Goal: Task Accomplishment & Management: Complete application form

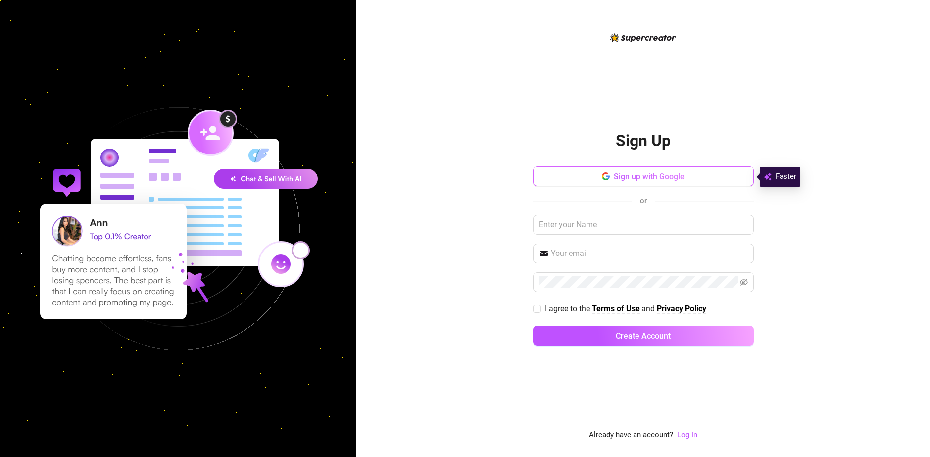
click at [648, 176] on span "Sign up with Google" at bounding box center [649, 176] width 71 height 9
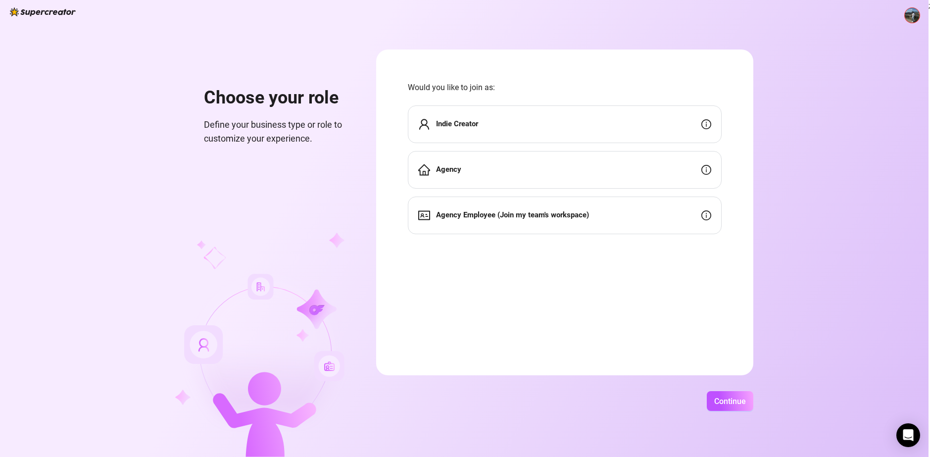
click at [611, 119] on div "Indie Creator" at bounding box center [565, 124] width 314 height 38
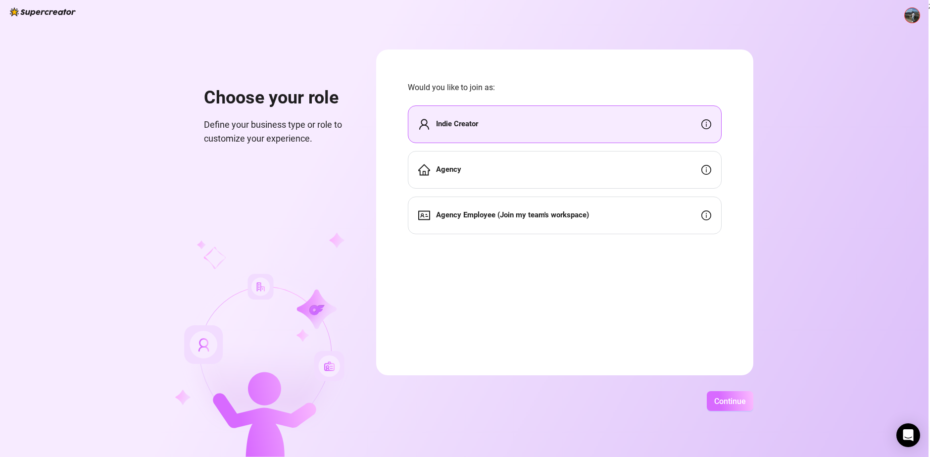
click at [714, 395] on button "Continue" at bounding box center [730, 401] width 47 height 20
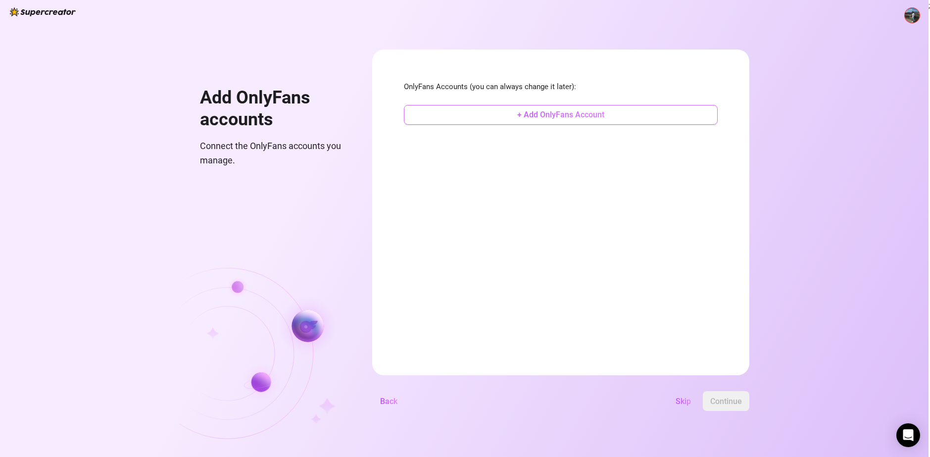
click at [552, 120] on button "+ Add OnlyFans Account" at bounding box center [561, 115] width 314 height 20
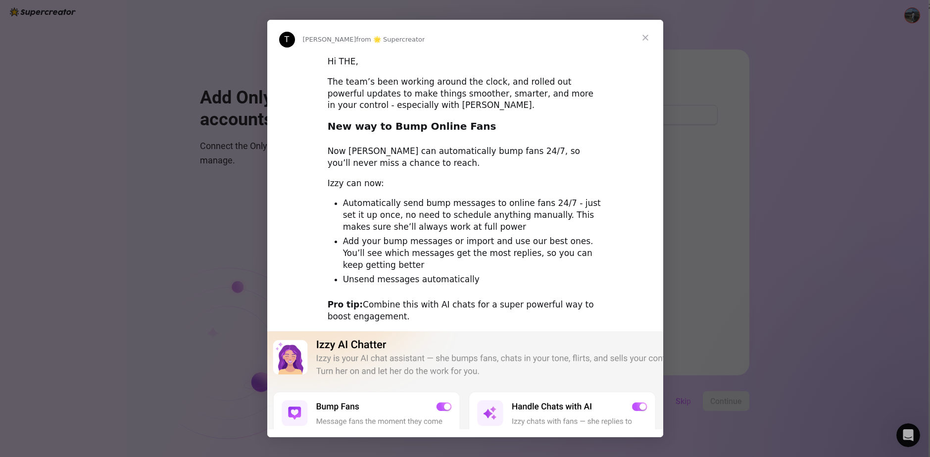
click at [645, 36] on span "Close" at bounding box center [646, 38] width 36 height 36
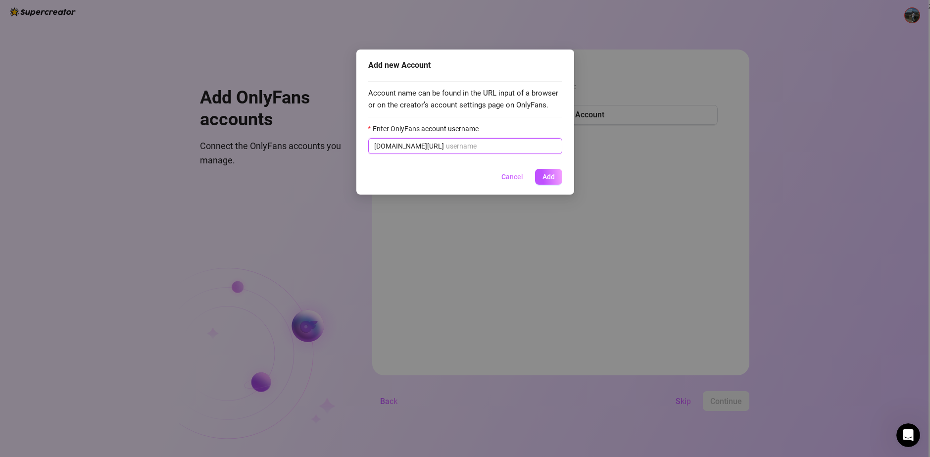
click at [470, 150] on input "Enter OnlyFans account username" at bounding box center [501, 146] width 110 height 11
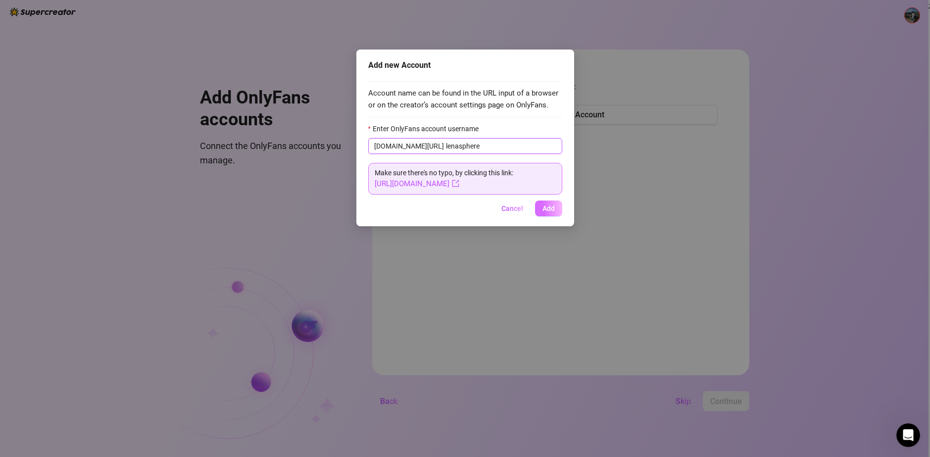
type input "lenasphere"
click at [548, 205] on span "Add" at bounding box center [548, 208] width 12 height 8
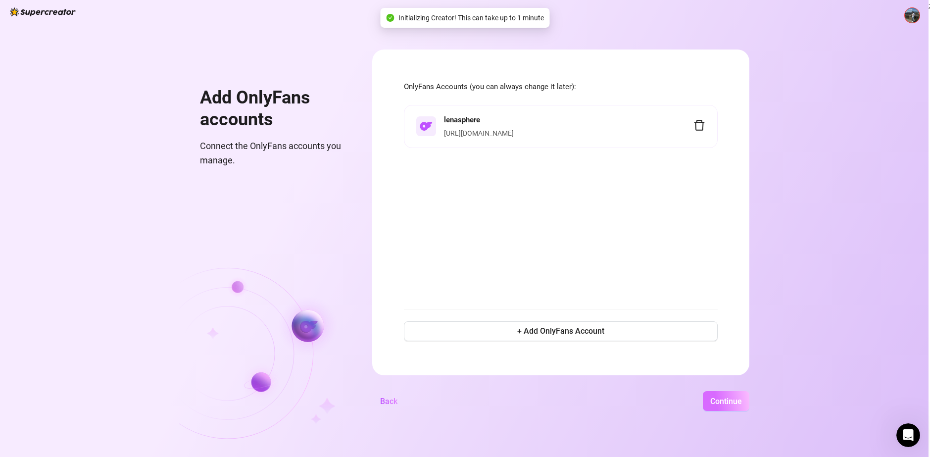
click at [713, 397] on span "Continue" at bounding box center [726, 400] width 32 height 9
